Goal: Navigation & Orientation: Find specific page/section

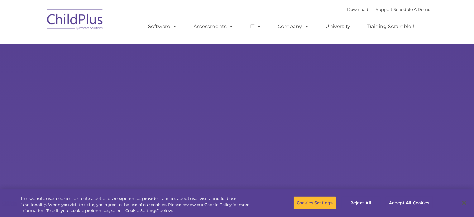
select select "MEDIUM"
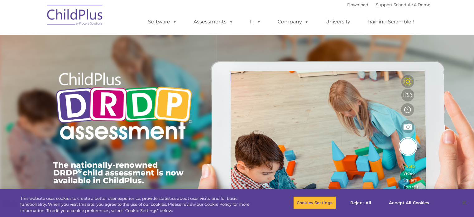
type input ""
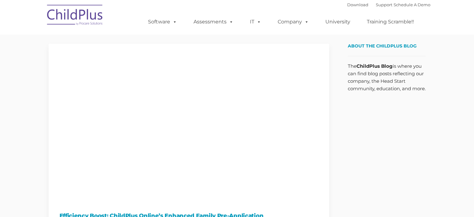
type input ""
